Goal: Task Accomplishment & Management: Complete application form

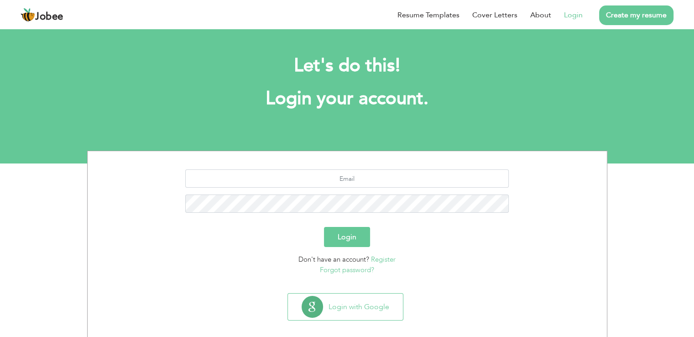
click at [573, 15] on link "Login" at bounding box center [573, 15] width 19 height 11
click at [354, 234] on button "Login" at bounding box center [347, 237] width 46 height 20
type button "Login"
type input "tothenazimkhan@yahoo.com"
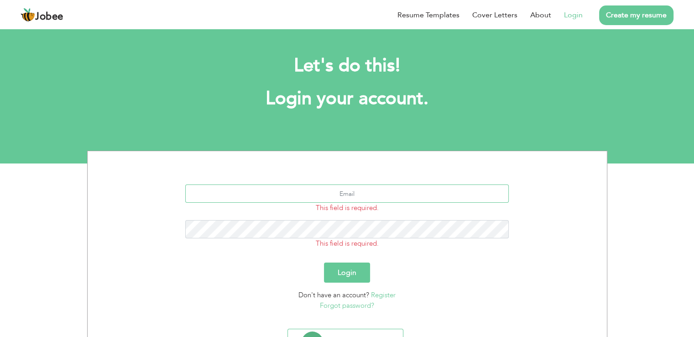
click at [370, 196] on input "text" at bounding box center [346, 193] width 323 height 18
type input "[EMAIL_ADDRESS][DOMAIN_NAME]"
click at [354, 272] on button "Login" at bounding box center [347, 272] width 46 height 20
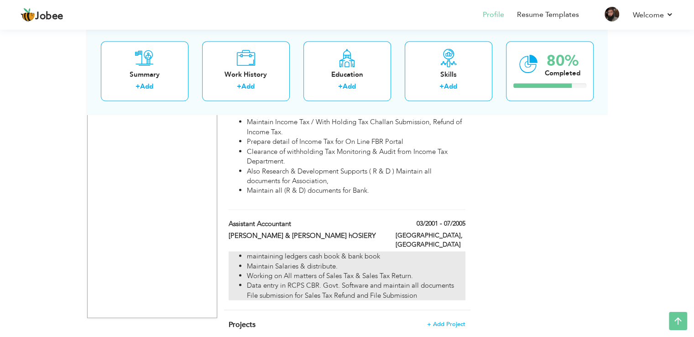
scroll to position [1806, 0]
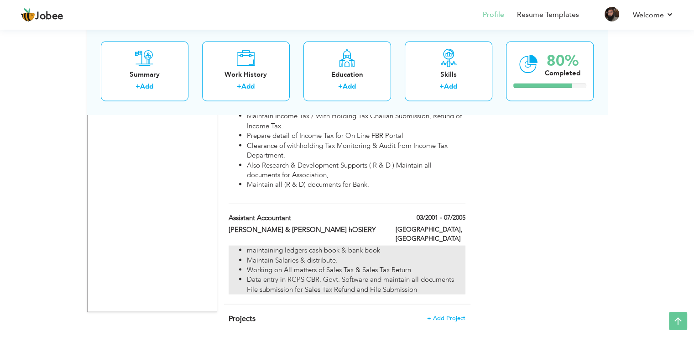
click at [301, 245] on li "maintaining ledgers cash book & bank book" at bounding box center [356, 250] width 218 height 10
type input "Assistant Accountant"
type input "CYRUS & WASTANI hOSIERY"
type input "03/2001"
type input "07/2005"
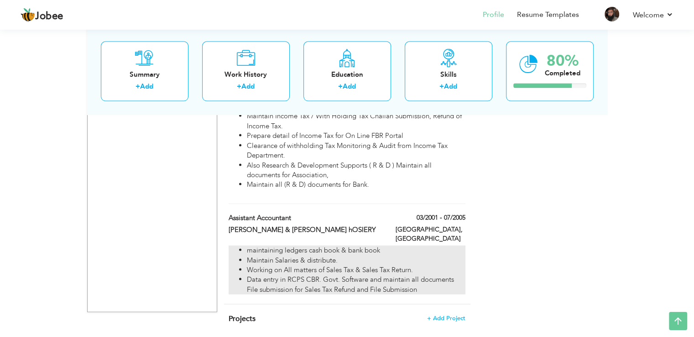
type input "Pakistan"
type input "Karachi"
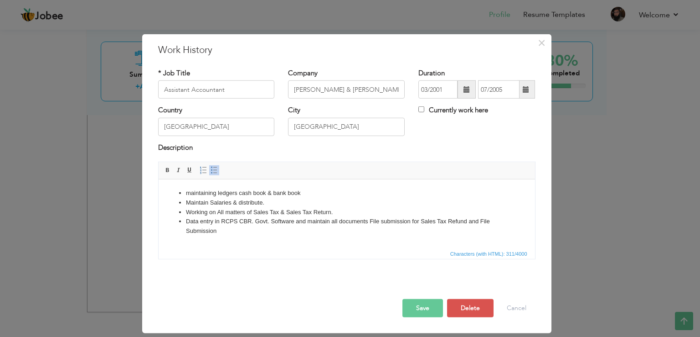
click at [239, 231] on li "Data entry in RCPS CBR. Govt. Software and maintain all documents File submissi…" at bounding box center [347, 226] width 322 height 19
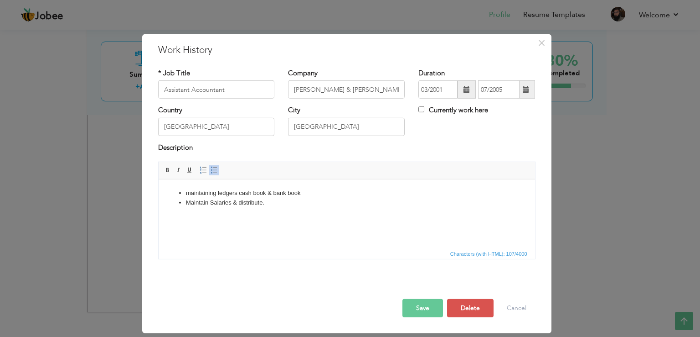
click at [423, 310] on button "Save" at bounding box center [423, 308] width 41 height 18
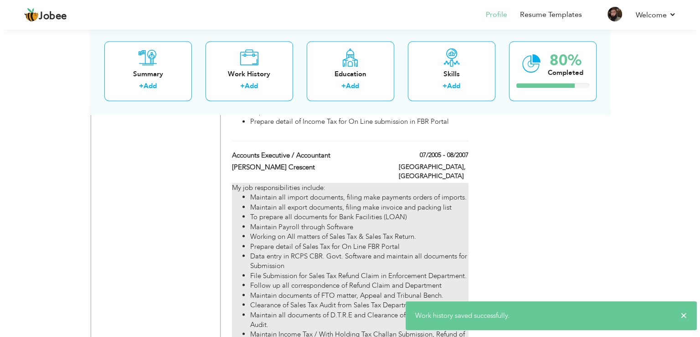
scroll to position [1578, 0]
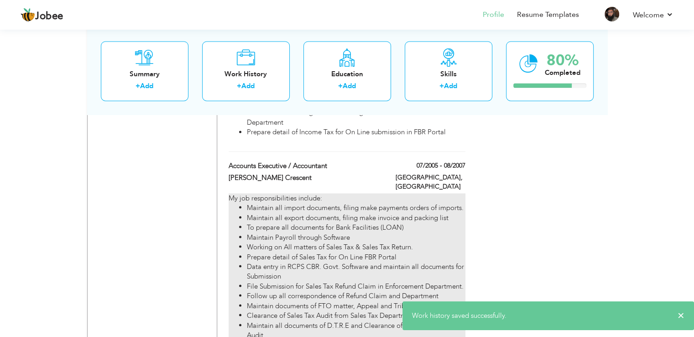
click at [357, 232] on li "Maintain Payroll through Software" at bounding box center [356, 237] width 218 height 10
type input "Accounts Executive / Accountant"
type input "Renfro Crescent"
type input "07/2005"
type input "08/2007"
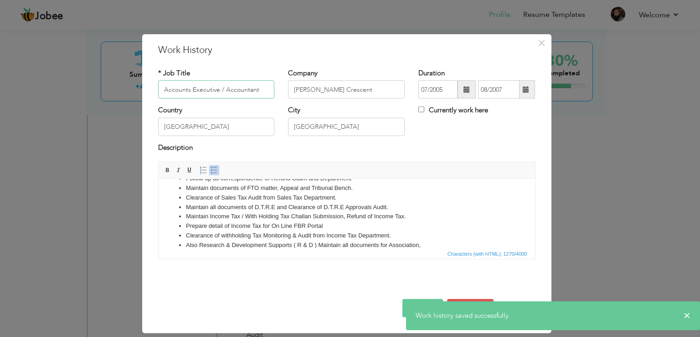
scroll to position [126, 0]
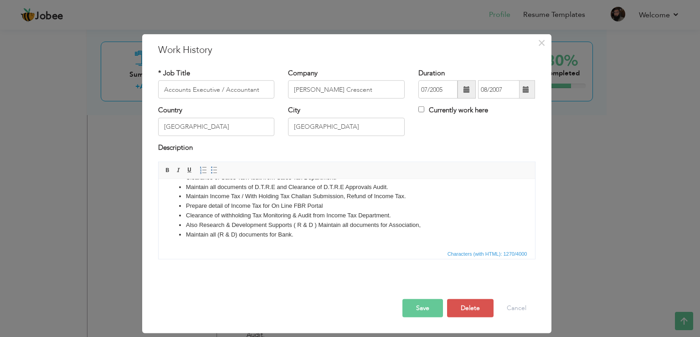
click at [304, 234] on li "Maintain all (R & D) documents for Bank." at bounding box center [347, 235] width 322 height 10
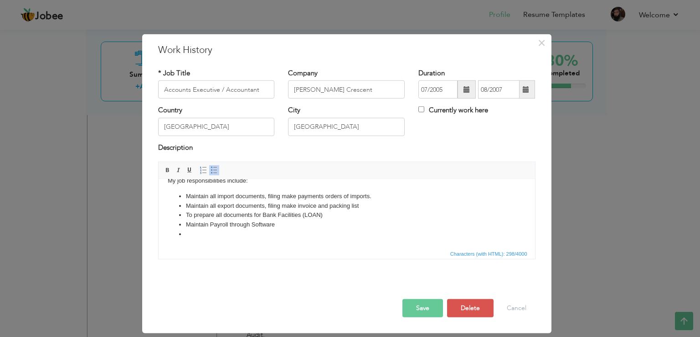
scroll to position [3, 0]
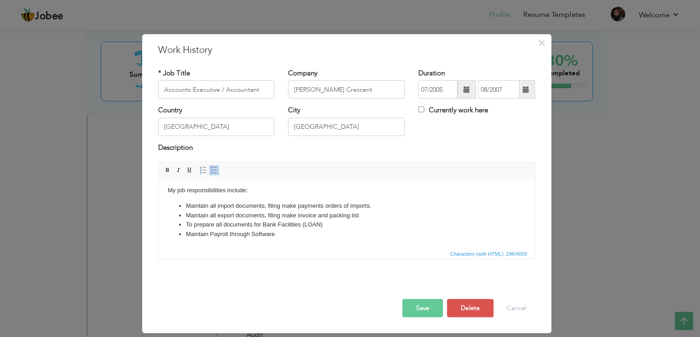
click at [425, 306] on button "Save" at bounding box center [423, 308] width 41 height 18
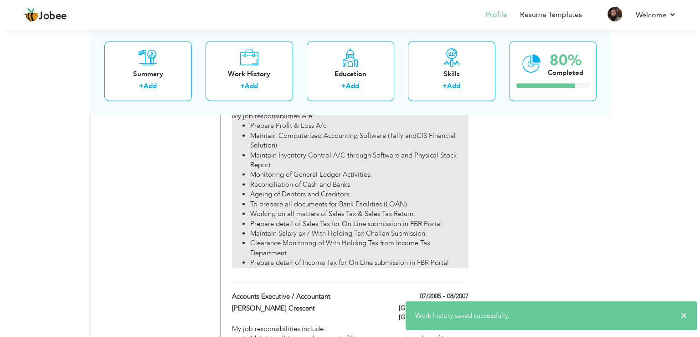
scroll to position [1441, 0]
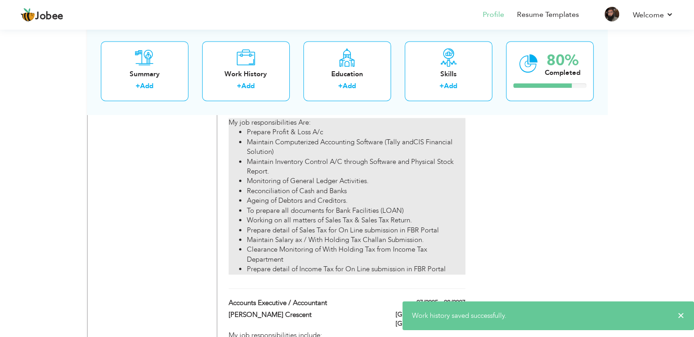
click at [350, 225] on li "Prepare detail of Sales Tax for On Line submission in FBR Portal" at bounding box center [356, 230] width 218 height 10
type input "PAKMACO (PVT) LTD."
type input "09/2007"
type input "07/2008"
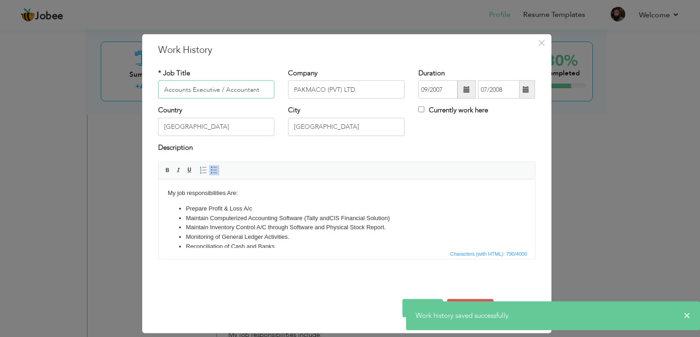
scroll to position [78, 0]
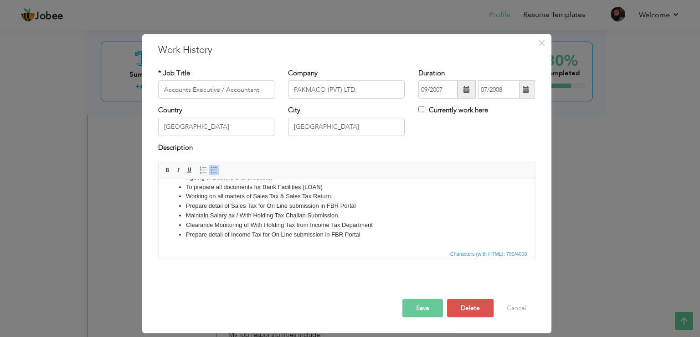
click at [375, 234] on li "Prepare detail of Income Tax for On Line submission in FBR Portal" at bounding box center [347, 235] width 322 height 10
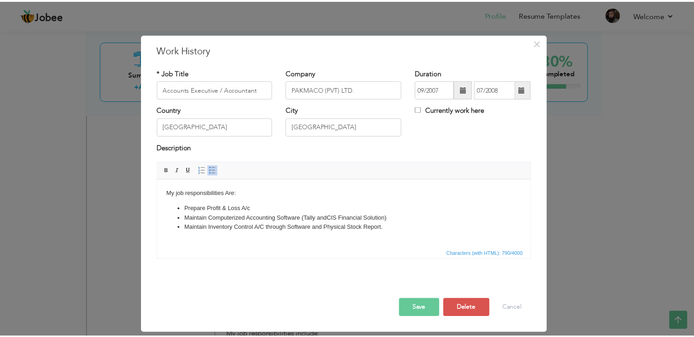
scroll to position [0, 0]
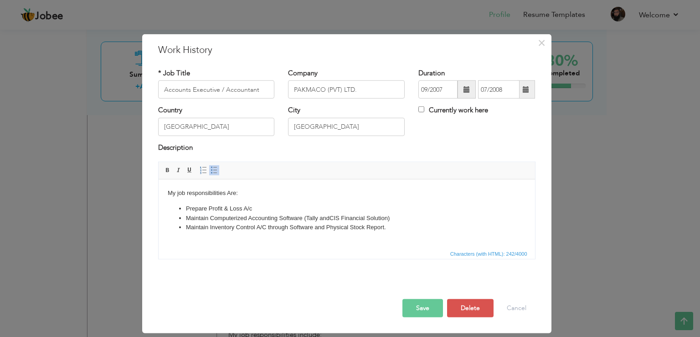
click at [431, 311] on button "Save" at bounding box center [423, 308] width 41 height 18
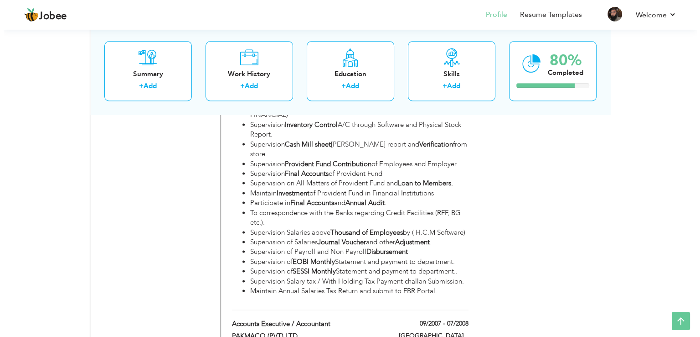
scroll to position [1213, 0]
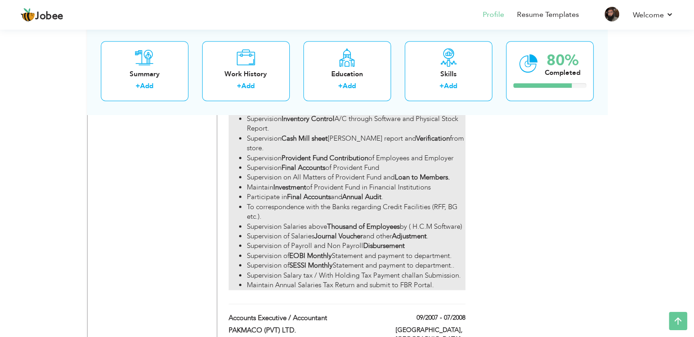
click at [351, 222] on li "Supervision Salaries above Thousand of Employees by ( H.C.M Software)" at bounding box center [356, 227] width 218 height 10
type input "SENIOR EXECUTIVE OFFICER"
type input "Feroze Textile Industries Pvt Ltd"
type input "07/2008"
type input "11/2010"
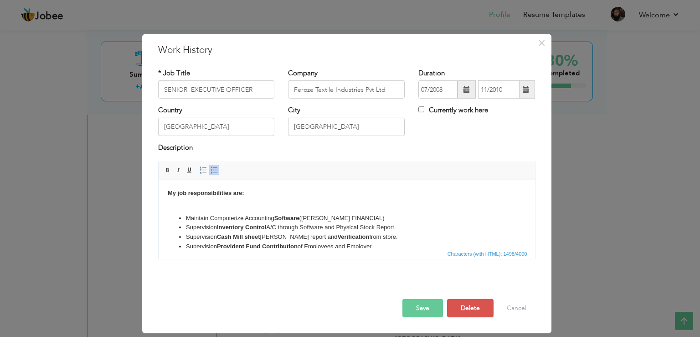
click at [406, 239] on li "Supervision Cash Mill sheet Bill wise report and Verification from store." at bounding box center [347, 237] width 322 height 10
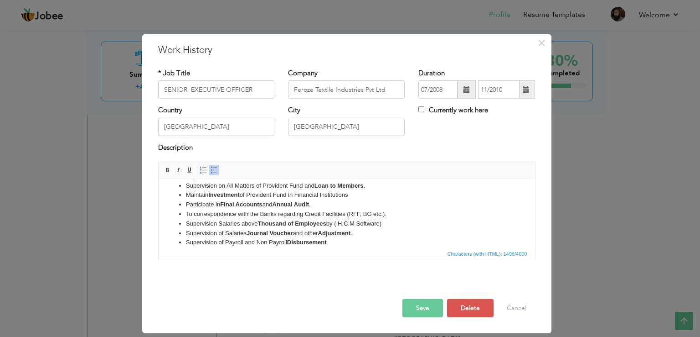
scroll to position [126, 0]
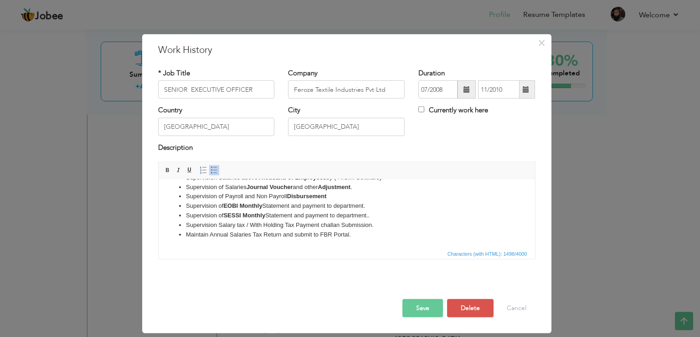
click at [353, 235] on li "Maintain Annual Salaries Tax Return and submit to FBR Portal." at bounding box center [347, 235] width 322 height 10
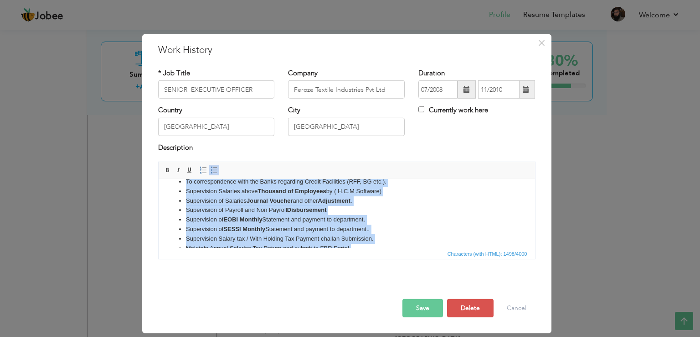
scroll to position [31, 0]
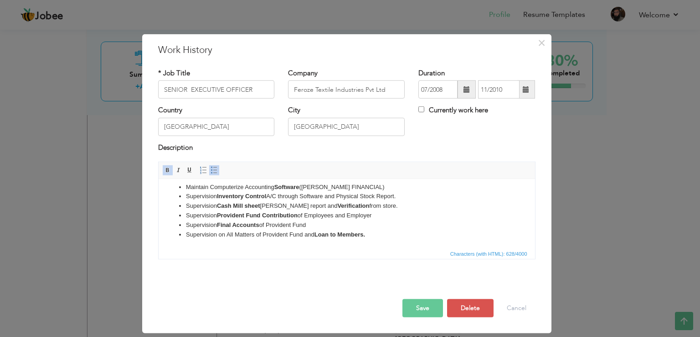
click at [427, 308] on button "Save" at bounding box center [423, 308] width 41 height 18
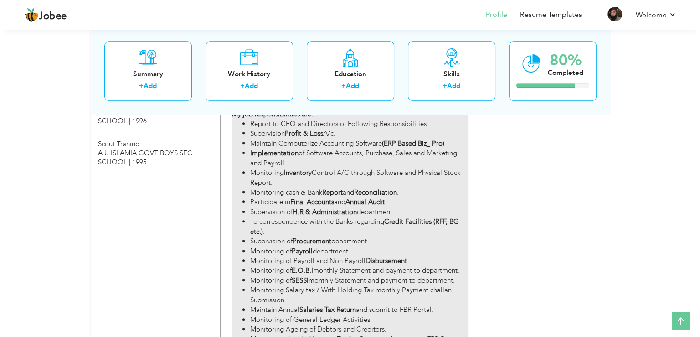
scroll to position [894, 0]
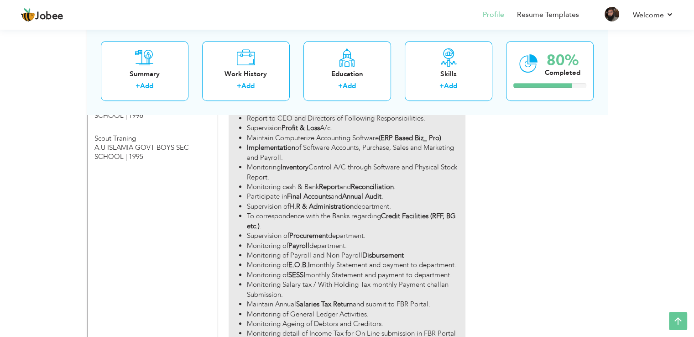
click at [350, 233] on li "Supervision of Procurement department." at bounding box center [356, 236] width 218 height 10
type input "Manager Accounts"
type input "Badar Expo Solutions (PVT).Ltd"
type input "11/2010"
type input "06/2012"
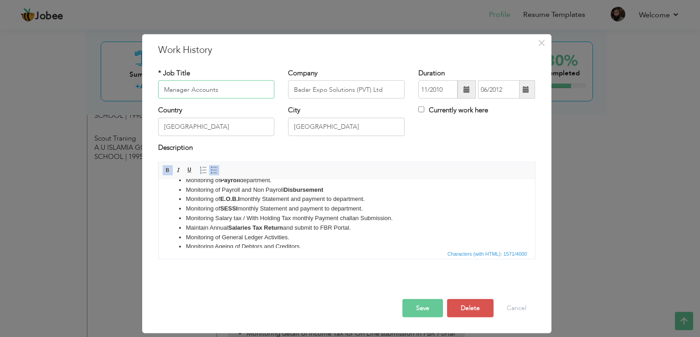
scroll to position [145, 0]
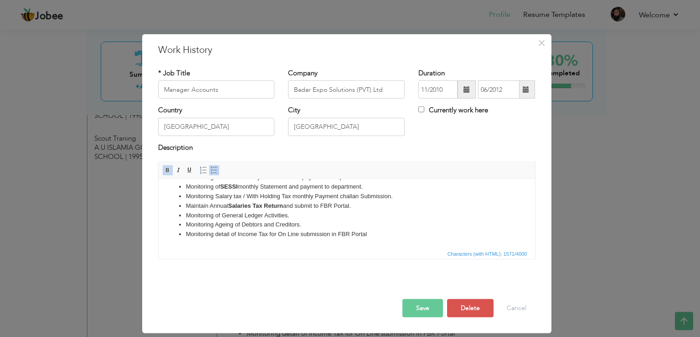
click at [382, 233] on li "Monitoring detail of Income Tax for On Line submission in FBR Portal" at bounding box center [347, 234] width 322 height 10
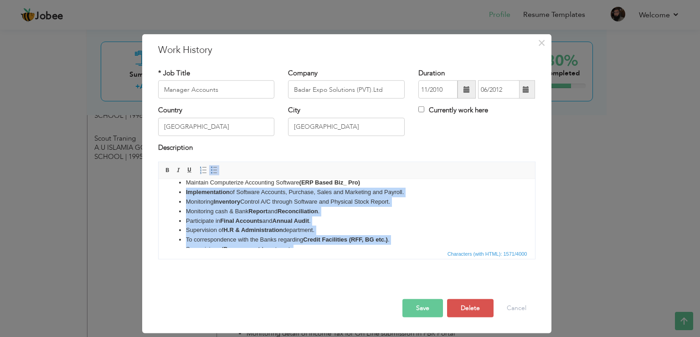
scroll to position [35, 0]
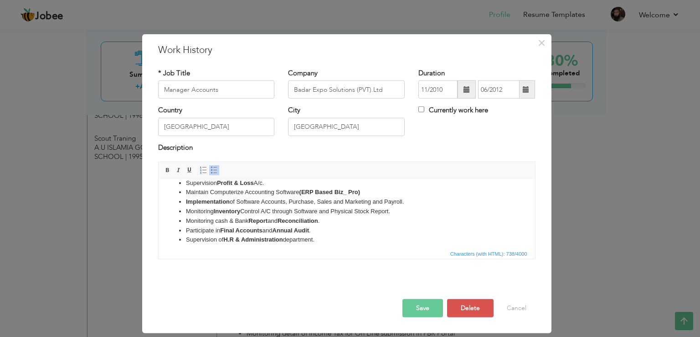
click at [424, 309] on button "Save" at bounding box center [423, 308] width 41 height 18
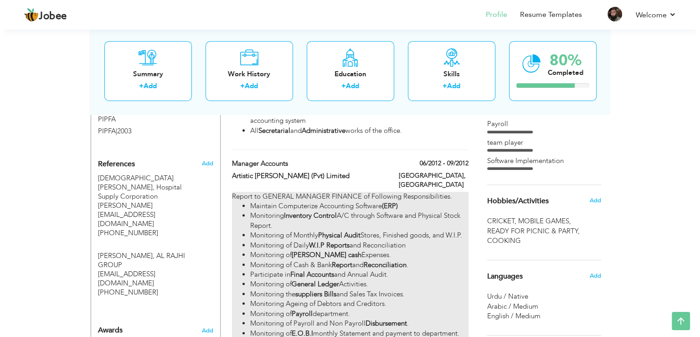
scroll to position [666, 0]
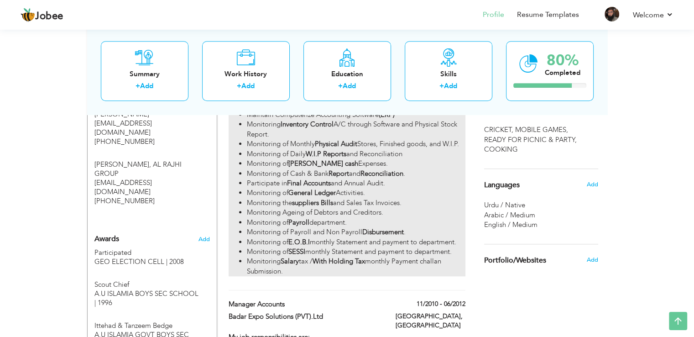
click at [331, 217] on li "Monitoring Ageing of Debtors and Creditors." at bounding box center [356, 212] width 218 height 10
type input "Artistic Milliners (Pvt) Limited"
type input "06/2012"
type input "09/2012"
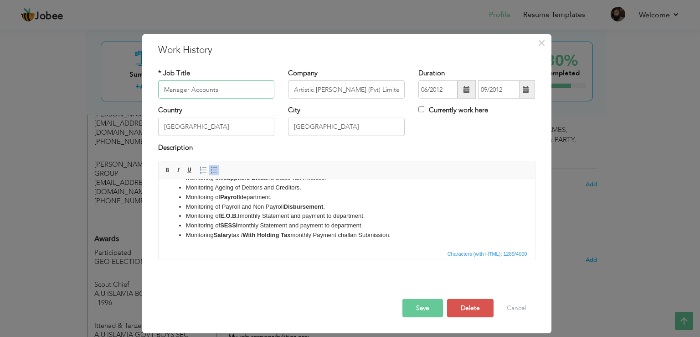
scroll to position [107, 0]
click at [404, 237] on li "Monitoring Salary tax / With Holding Tax monthly Payment challan Submission." at bounding box center [347, 234] width 322 height 10
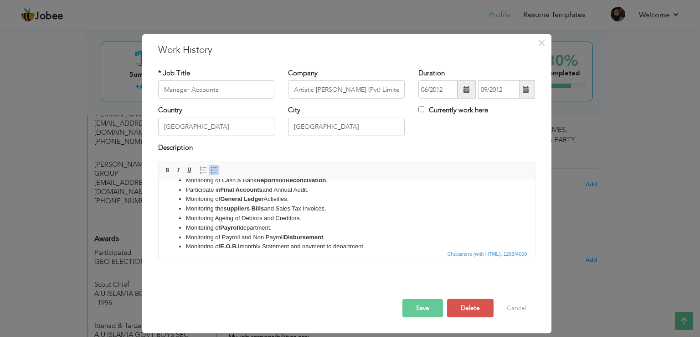
scroll to position [62, 0]
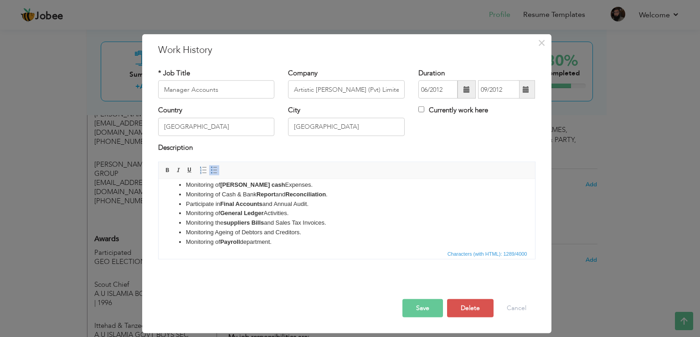
click at [306, 235] on li "Monitoring Ageing of Debtors and Creditors." at bounding box center [347, 233] width 322 height 10
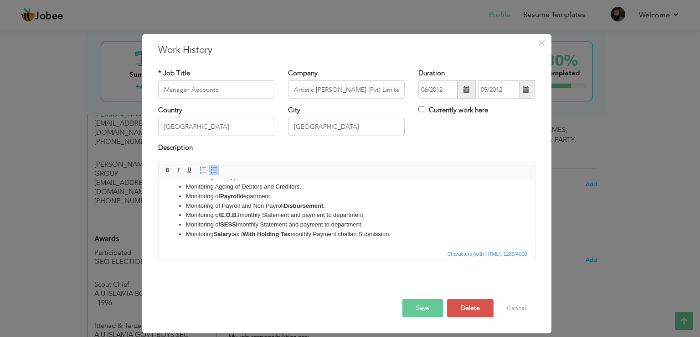
click at [401, 235] on li "Monitoring Salary tax / With Holding Tax monthly Payment challan Submission." at bounding box center [347, 234] width 322 height 10
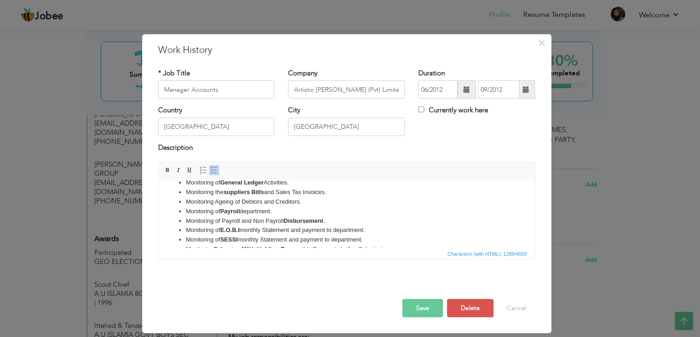
scroll to position [50, 0]
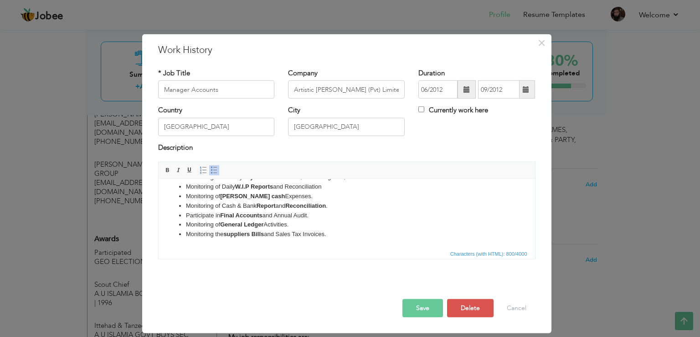
click at [420, 307] on button "Save" at bounding box center [423, 308] width 41 height 18
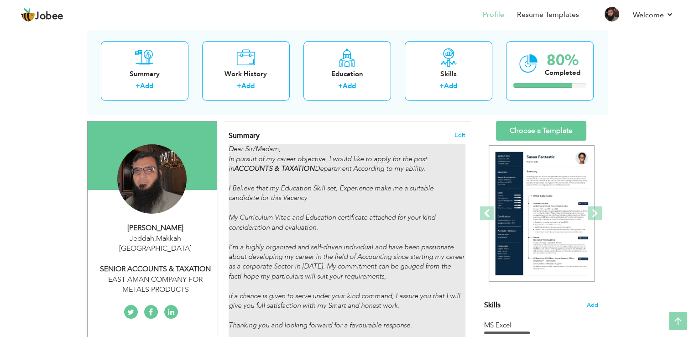
scroll to position [0, 0]
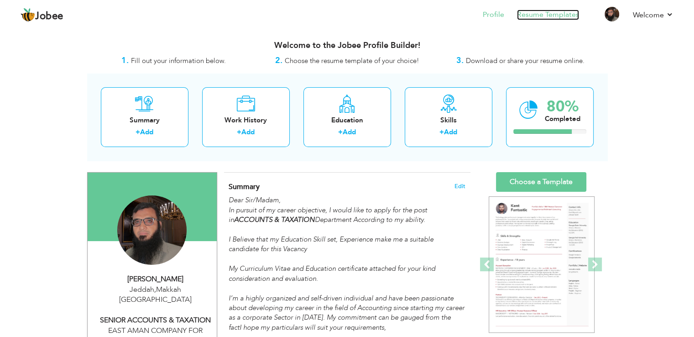
click at [559, 16] on link "Resume Templates" at bounding box center [548, 15] width 62 height 10
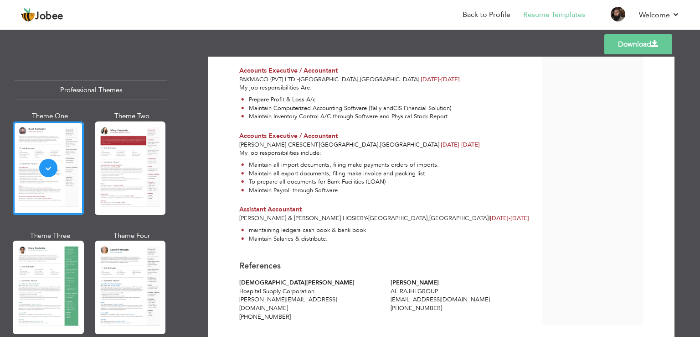
scroll to position [915, 0]
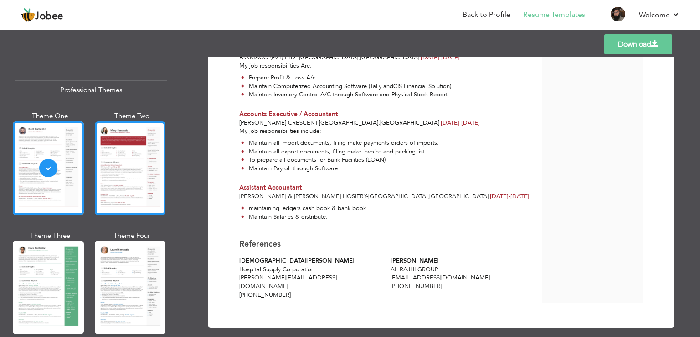
click at [142, 172] on div at bounding box center [130, 167] width 71 height 93
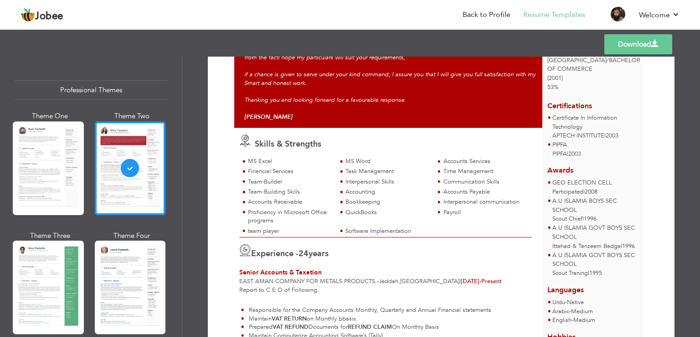
scroll to position [168, 0]
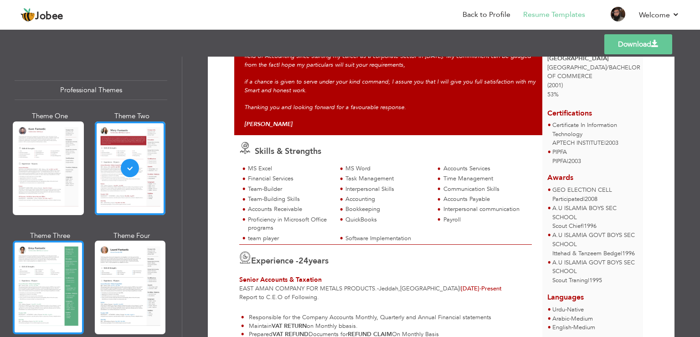
click at [55, 273] on div at bounding box center [48, 286] width 71 height 93
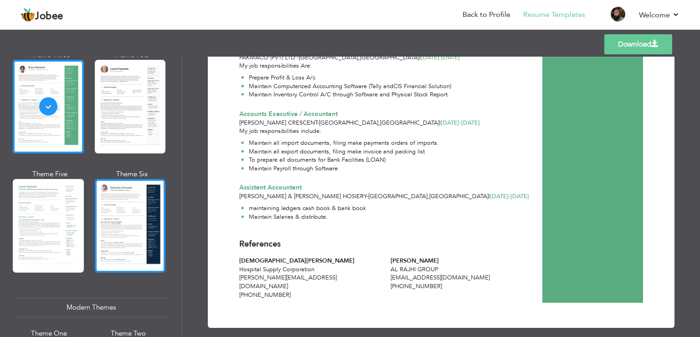
scroll to position [182, 0]
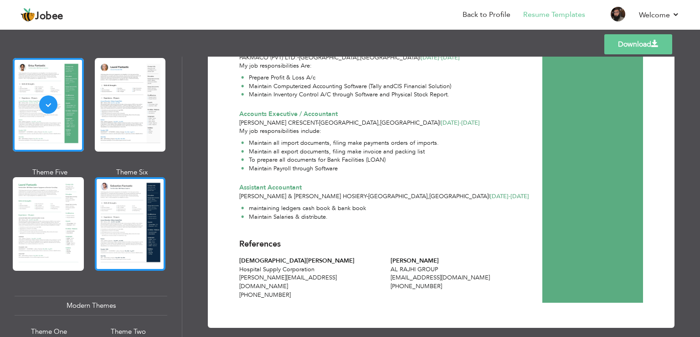
click at [125, 209] on div at bounding box center [130, 223] width 71 height 93
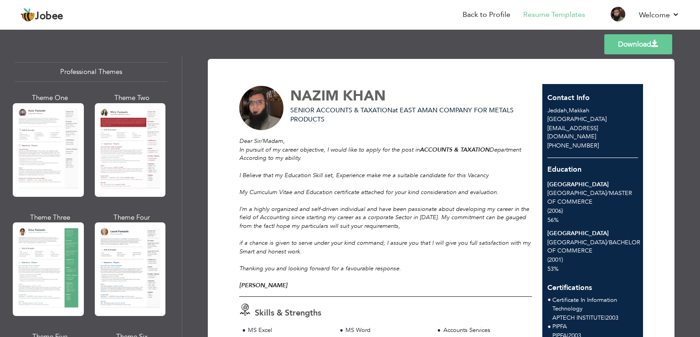
scroll to position [0, 0]
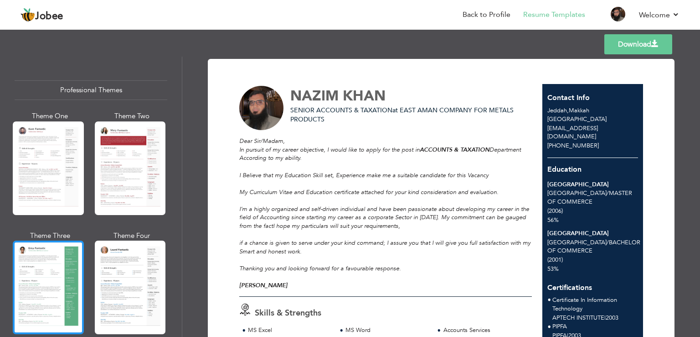
click at [57, 276] on div at bounding box center [48, 286] width 71 height 93
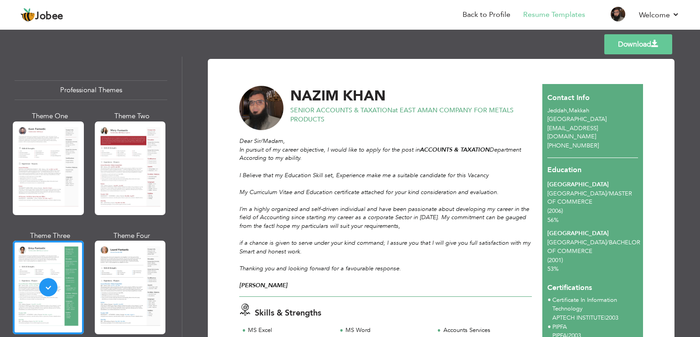
click at [640, 43] on link "Download" at bounding box center [639, 44] width 68 height 20
click at [130, 162] on div at bounding box center [130, 167] width 71 height 93
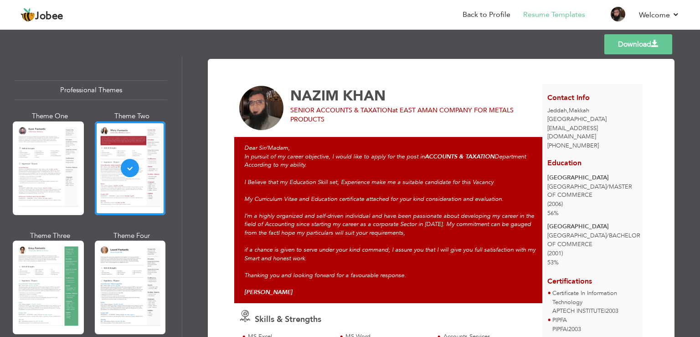
click at [655, 40] on span at bounding box center [655, 43] width 7 height 7
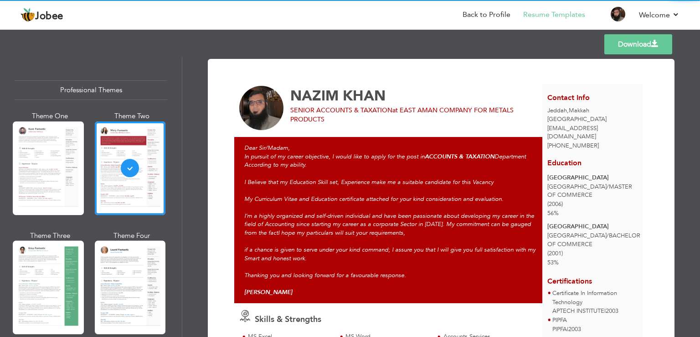
click at [643, 46] on link "Download" at bounding box center [639, 44] width 68 height 20
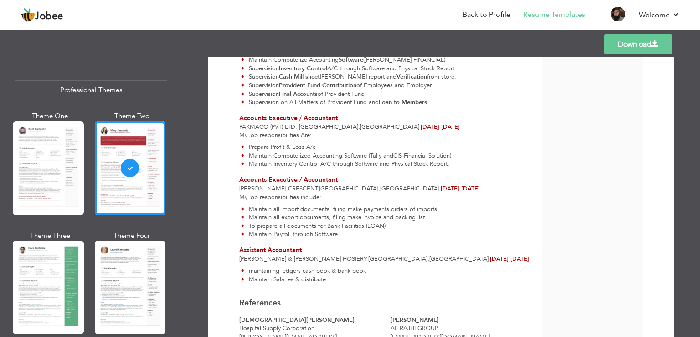
scroll to position [897, 0]
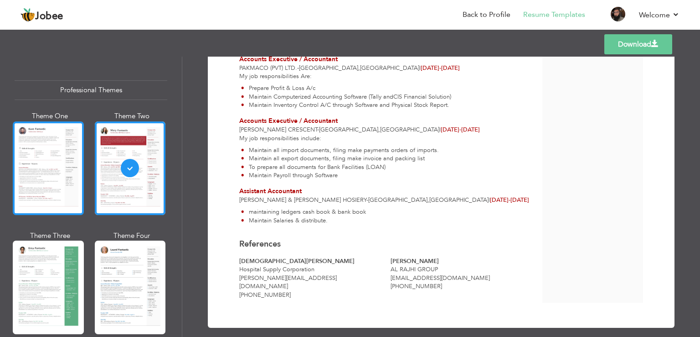
click at [51, 152] on div at bounding box center [48, 167] width 71 height 93
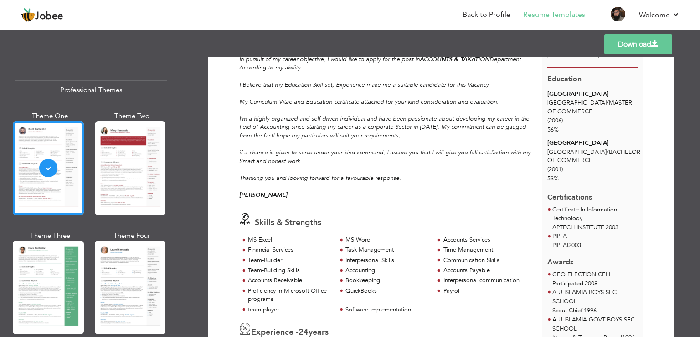
scroll to position [228, 0]
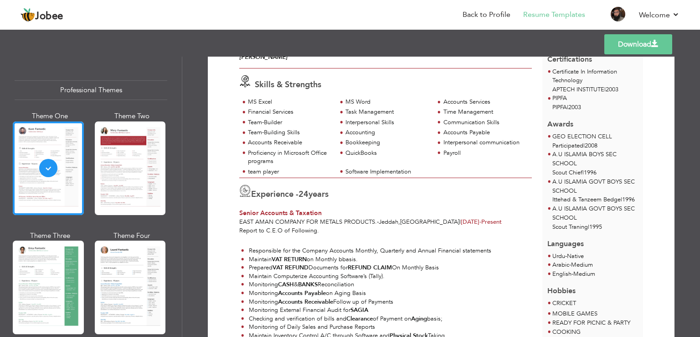
click at [639, 39] on link "Download" at bounding box center [639, 44] width 68 height 20
click at [638, 43] on link "Download" at bounding box center [639, 44] width 68 height 20
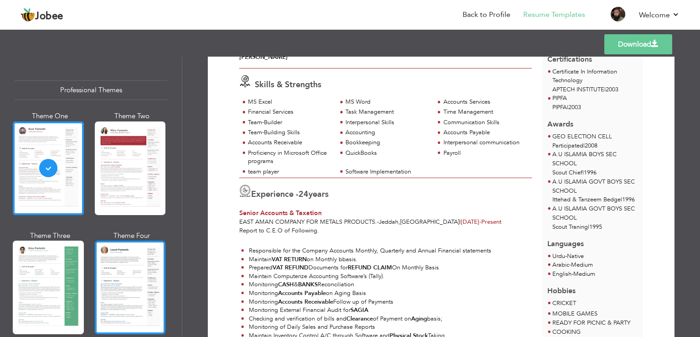
click at [133, 280] on div at bounding box center [130, 286] width 71 height 93
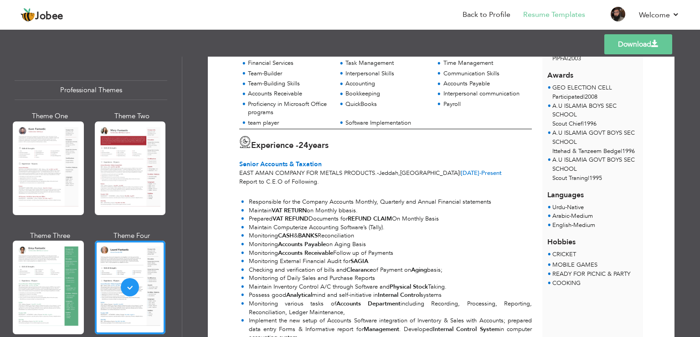
scroll to position [0, 0]
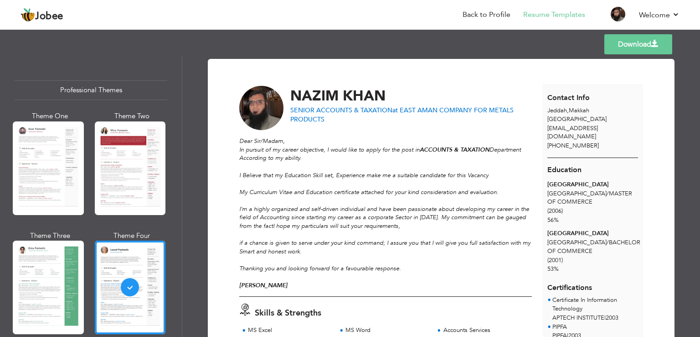
click at [643, 42] on link "Download" at bounding box center [639, 44] width 68 height 20
click at [643, 43] on link "Download" at bounding box center [639, 44] width 68 height 20
click at [483, 13] on link "Back to Profile" at bounding box center [487, 15] width 48 height 10
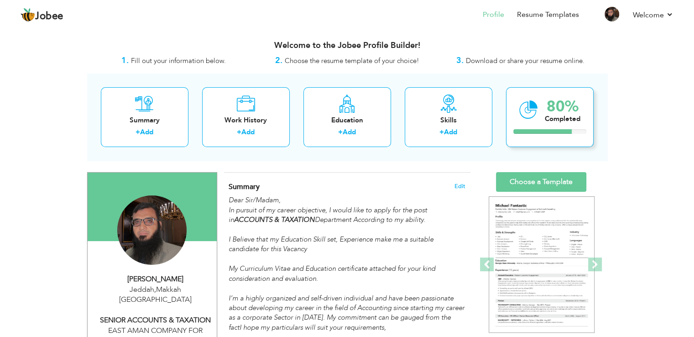
click at [573, 131] on div at bounding box center [549, 131] width 73 height 5
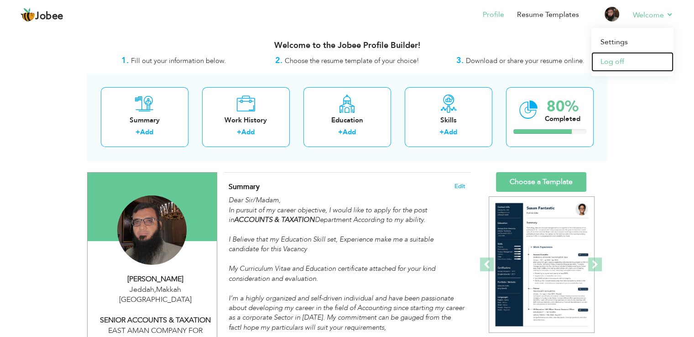
click at [609, 62] on link "Log off" at bounding box center [632, 62] width 82 height 20
